Goal: Find specific page/section

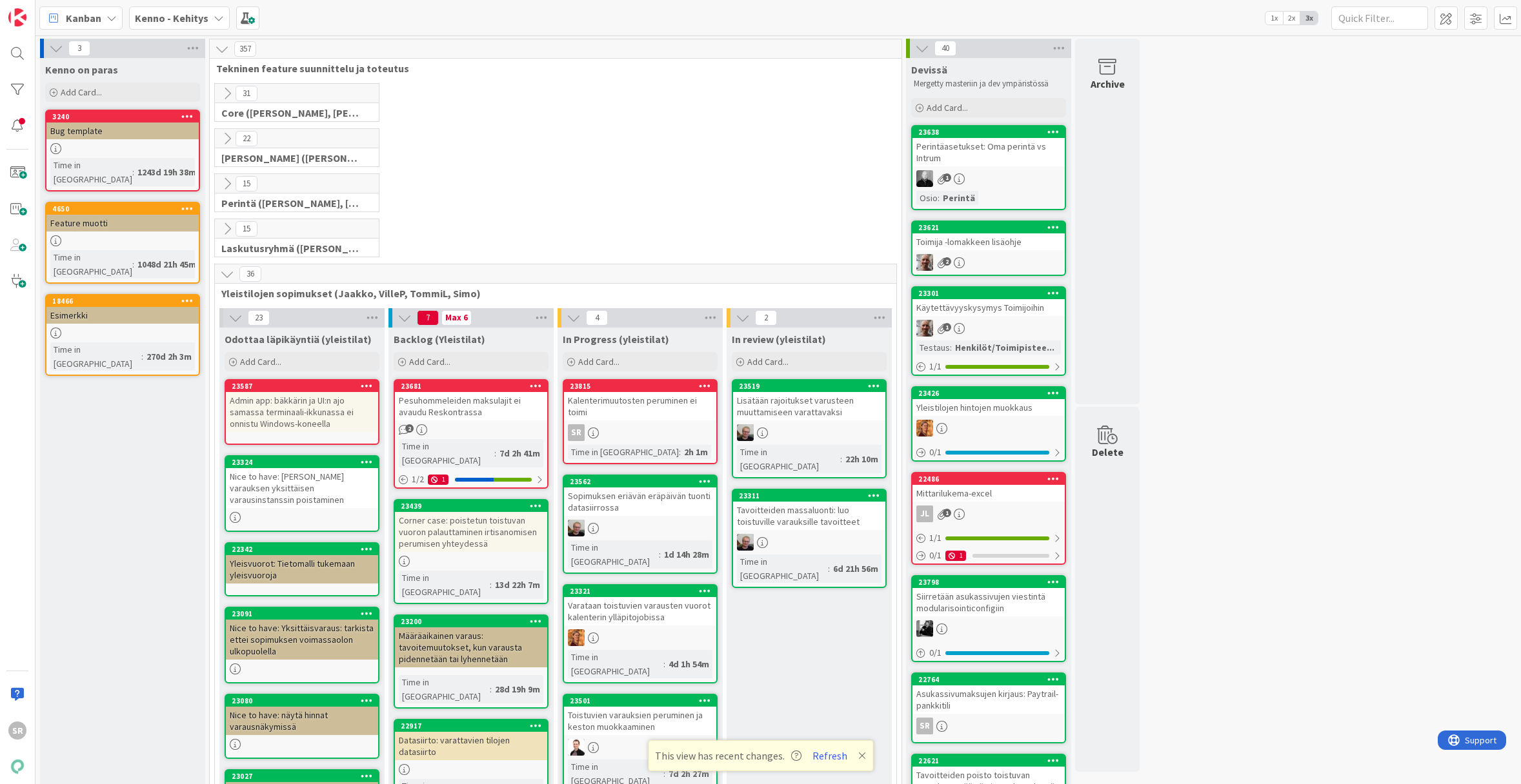
scroll to position [250, 0]
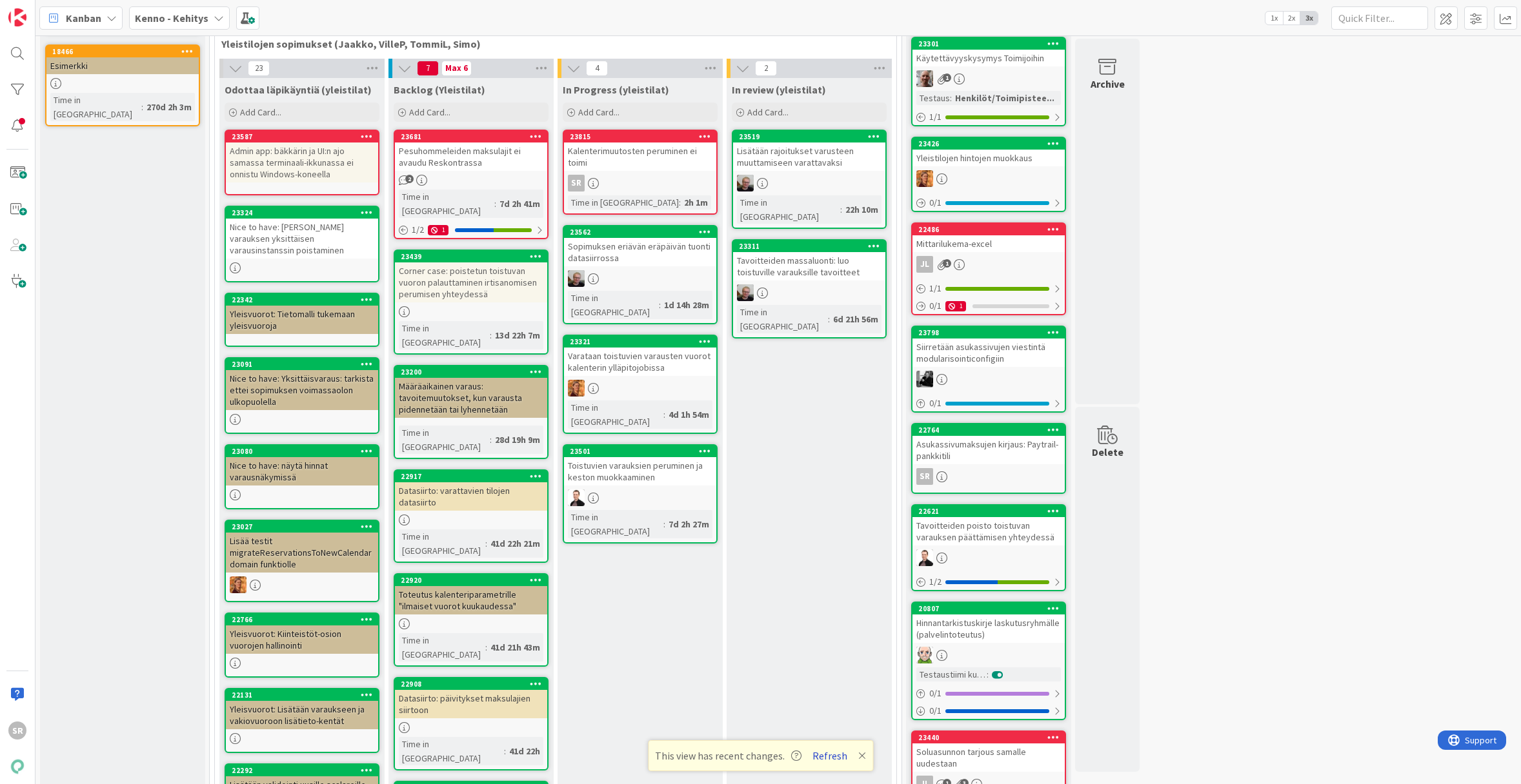
click at [835, 756] on button "Refresh" at bounding box center [830, 756] width 44 height 17
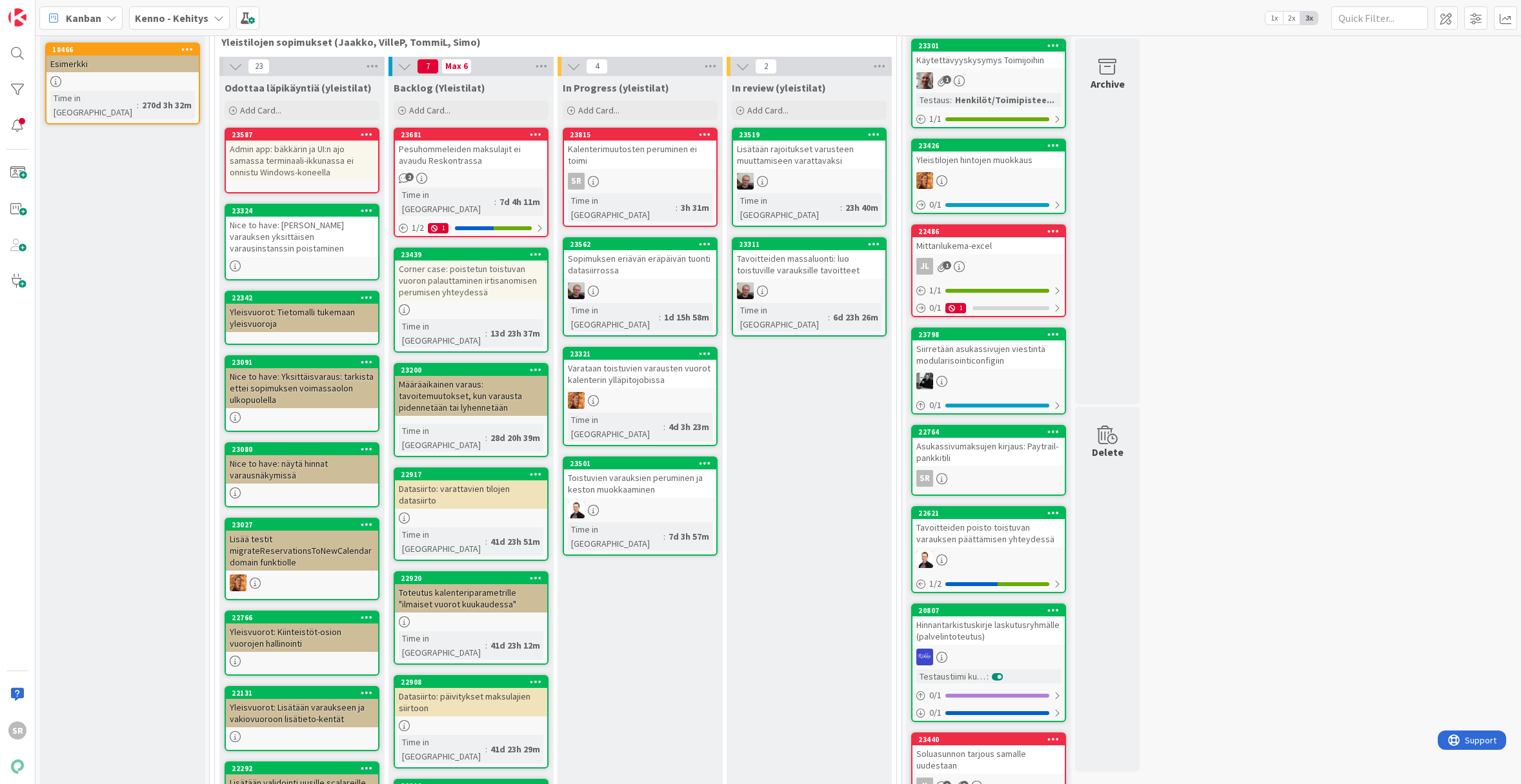
scroll to position [275, 0]
